Goal: Transaction & Acquisition: Purchase product/service

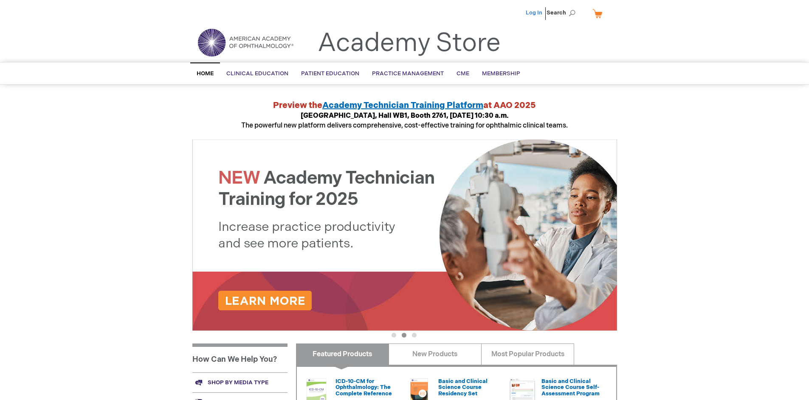
click at [535, 13] on link "Log In" at bounding box center [534, 12] width 17 height 7
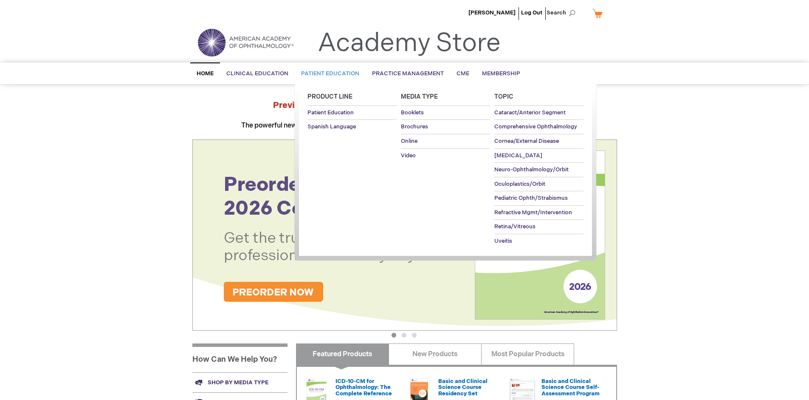
click at [328, 73] on span "Patient Education" at bounding box center [330, 73] width 58 height 7
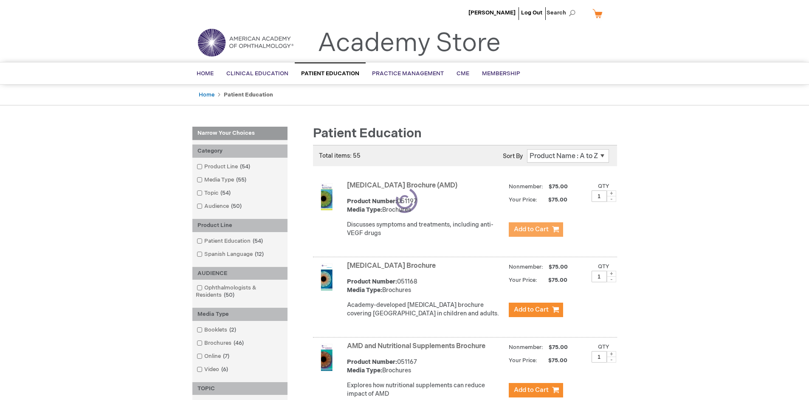
click at [536, 229] on span "Add to Cart" at bounding box center [531, 229] width 35 height 8
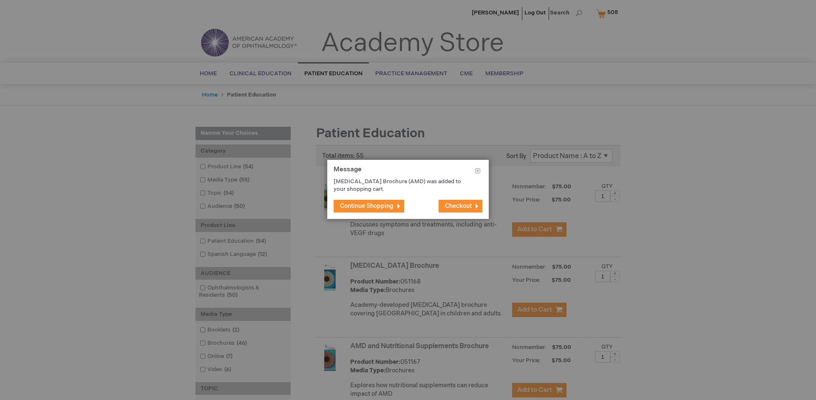
click at [367, 206] on span "Continue Shopping" at bounding box center [367, 205] width 54 height 7
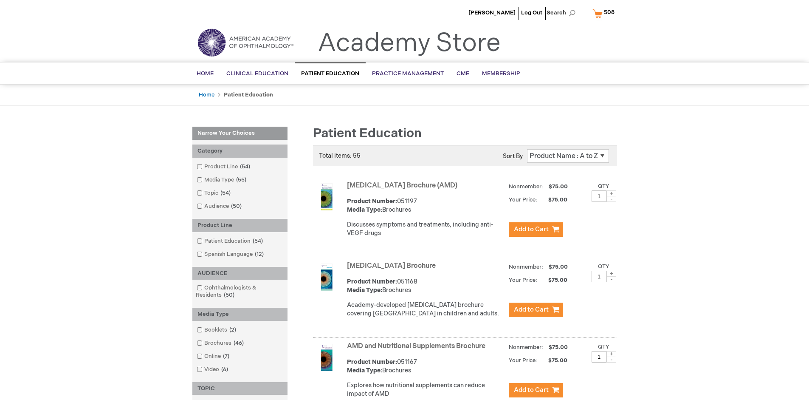
click at [418, 350] on link "AMD and Nutritional Supplements Brochure" at bounding box center [416, 346] width 138 height 8
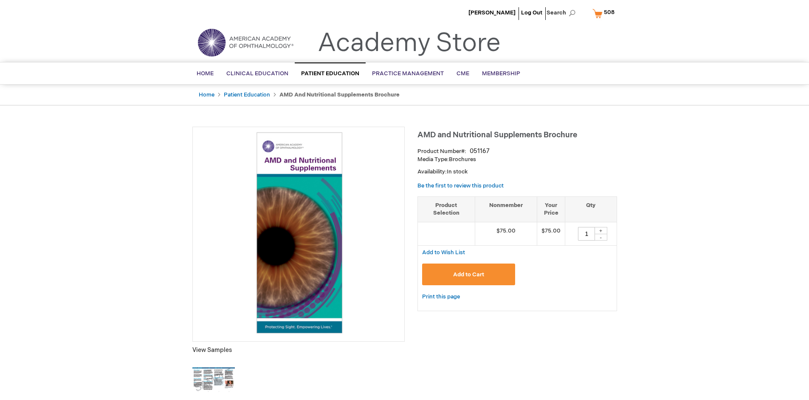
type input "1"
click at [469, 274] on span "Add to Cart" at bounding box center [468, 274] width 31 height 7
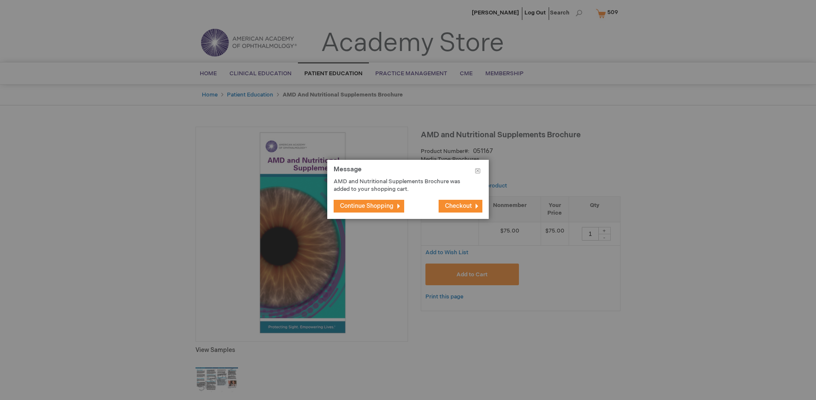
click at [367, 206] on span "Continue Shopping" at bounding box center [367, 205] width 54 height 7
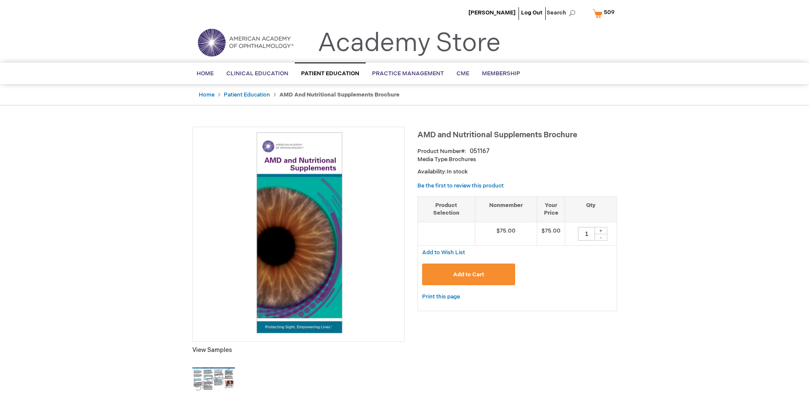
click at [605, 13] on span "509" at bounding box center [609, 12] width 11 height 7
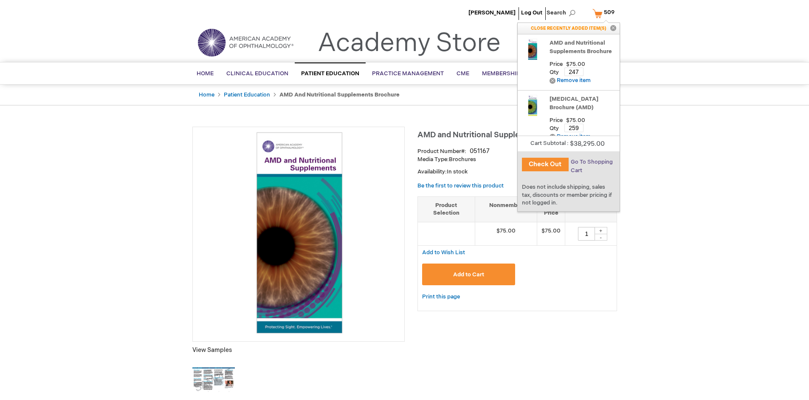
click at [591, 162] on span "Go To Shopping Cart" at bounding box center [592, 165] width 42 height 15
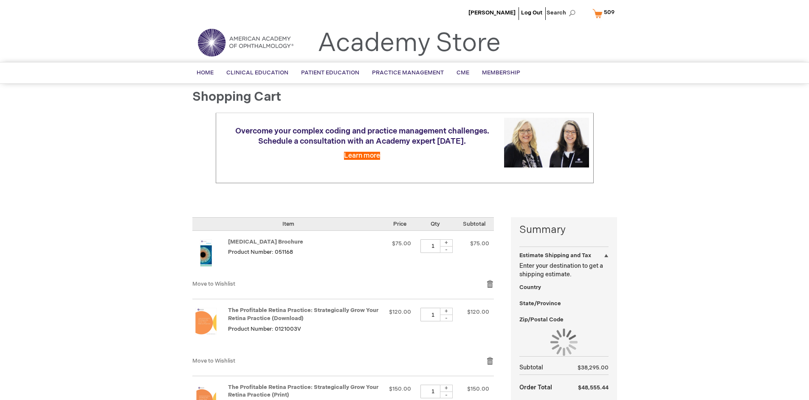
select select "US"
select select "41"
